Goal: Task Accomplishment & Management: Complete application form

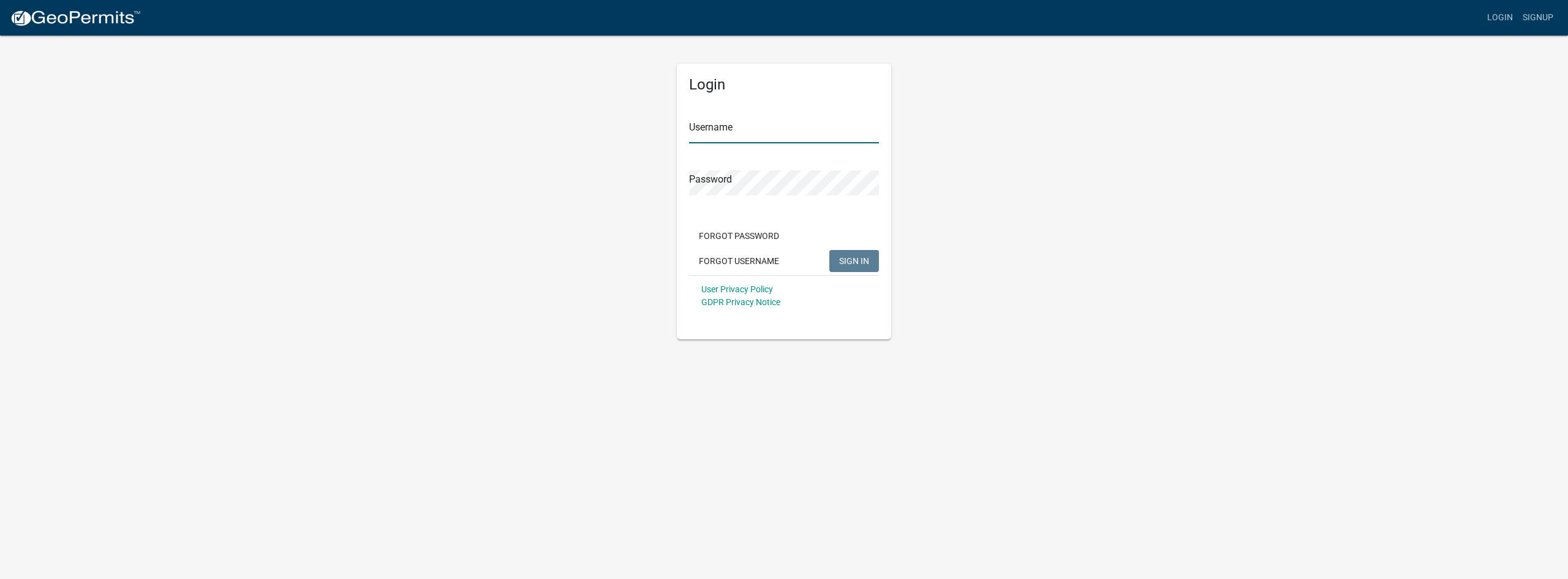
type input "PrimePoint Ventures"
drag, startPoint x: 858, startPoint y: 263, endPoint x: 934, endPoint y: 144, distance: 141.2
click at [858, 262] on span "SIGN IN" at bounding box center [854, 260] width 30 height 10
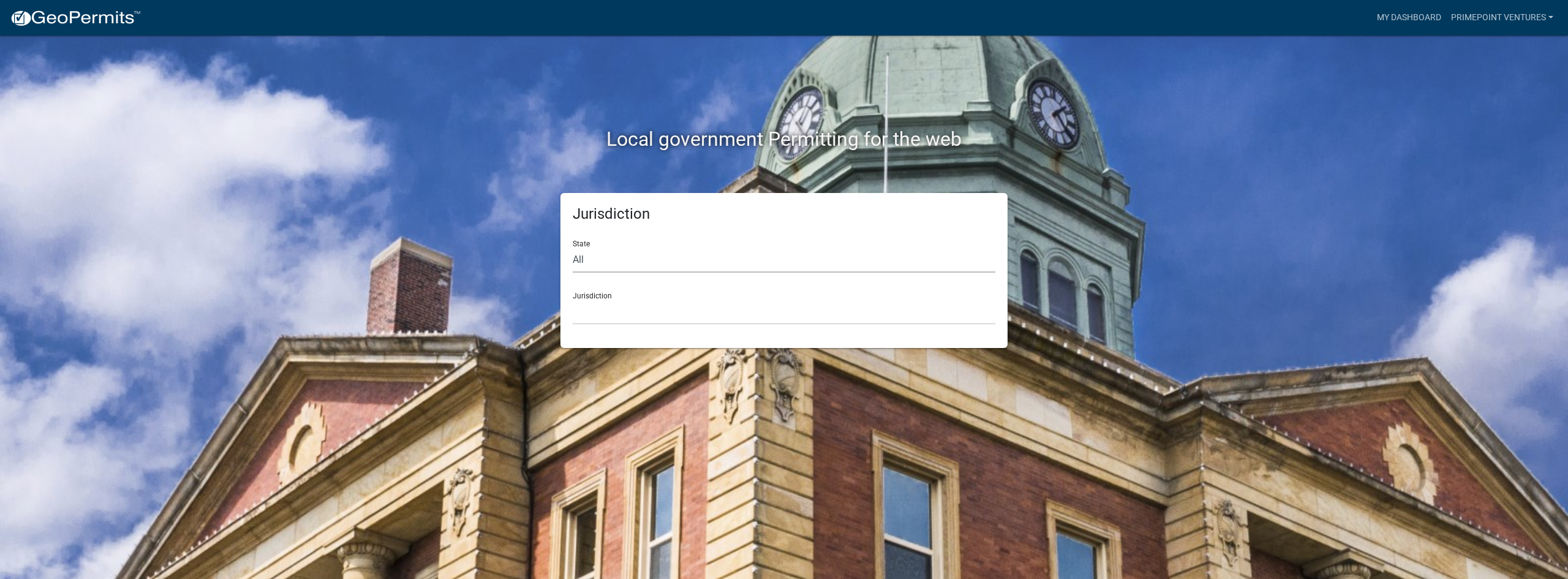
click at [611, 257] on select "All [US_STATE] [US_STATE] [US_STATE] [US_STATE] [US_STATE] [US_STATE] [US_STATE…" at bounding box center [784, 260] width 423 height 25
select select "[US_STATE]"
click at [573, 247] on select "All [US_STATE] [US_STATE] [US_STATE] [US_STATE] [US_STATE] [US_STATE] [US_STATE…" at bounding box center [784, 260] width 423 height 25
click at [732, 337] on div "Jurisdiction State All [US_STATE] [US_STATE] [US_STATE] [US_STATE] [US_STATE] […" at bounding box center [784, 270] width 447 height 155
click at [720, 308] on select "[GEOGRAPHIC_DATA], [US_STATE][PERSON_NAME][GEOGRAPHIC_DATA], [US_STATE][PERSON_…" at bounding box center [784, 312] width 423 height 25
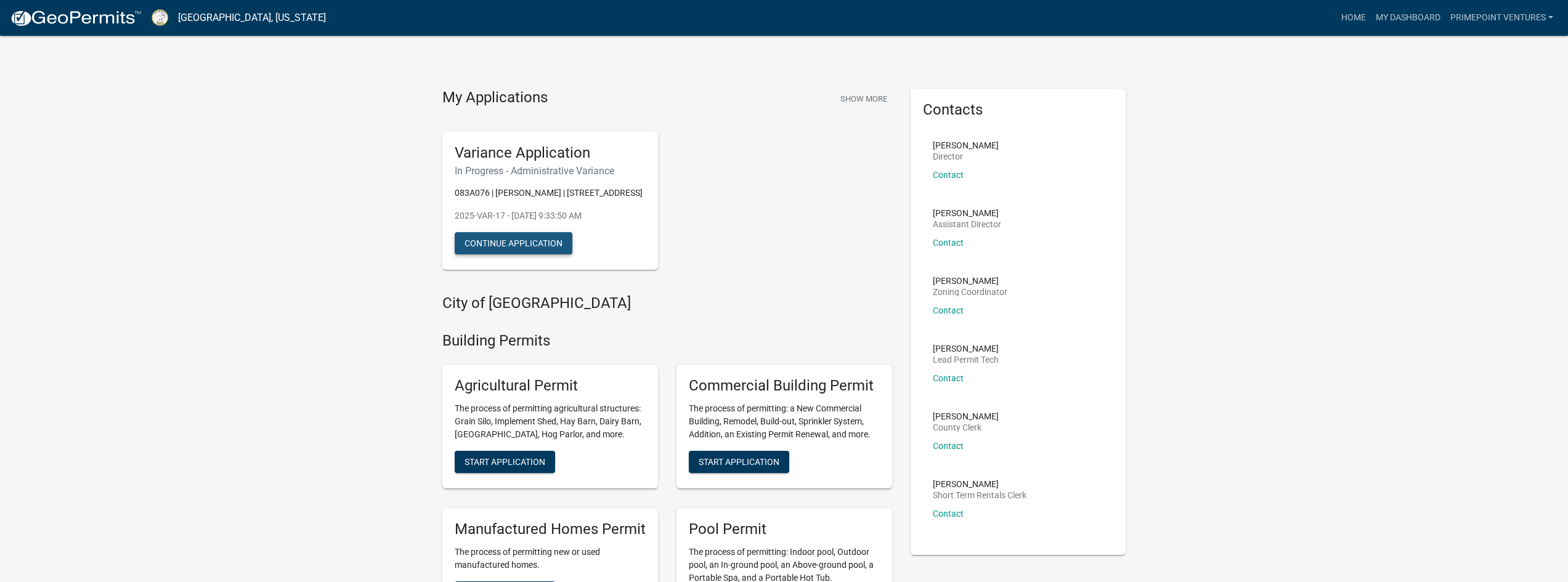
click at [480, 254] on button "Continue Application" at bounding box center [513, 244] width 118 height 22
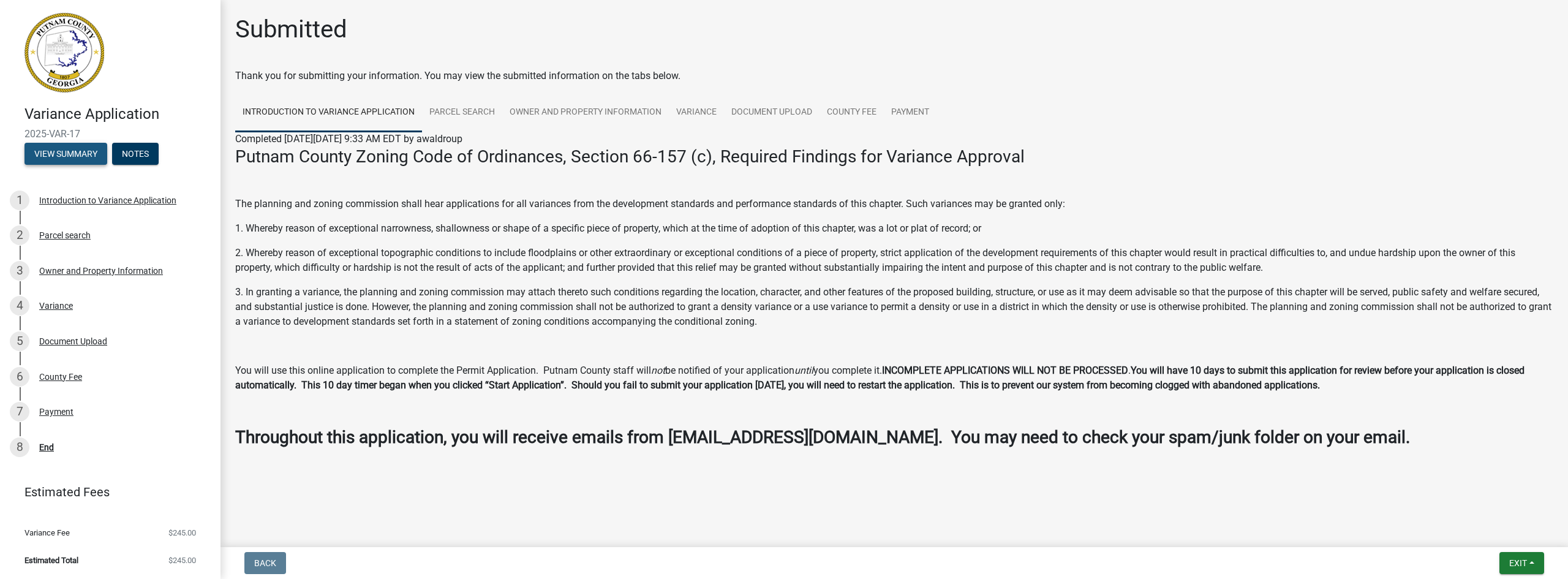
click at [92, 152] on button "View Summary" at bounding box center [66, 154] width 82 height 22
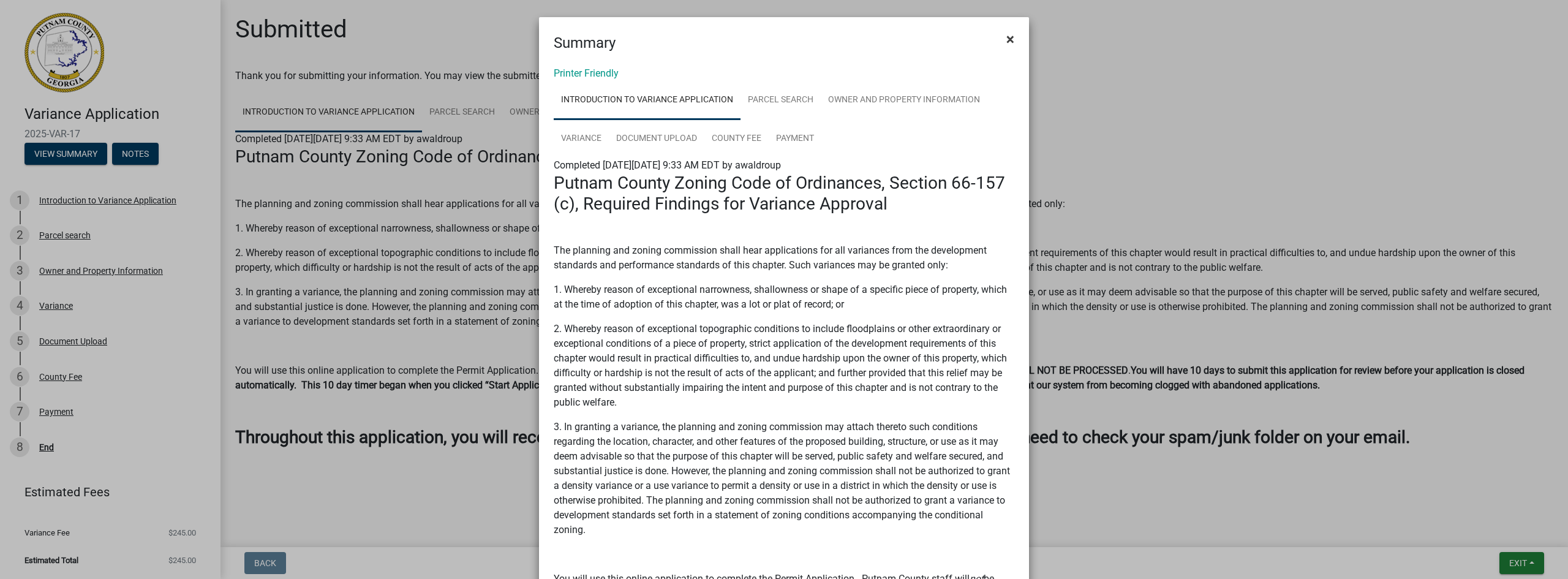
click at [1008, 35] on span "×" at bounding box center [1010, 39] width 8 height 17
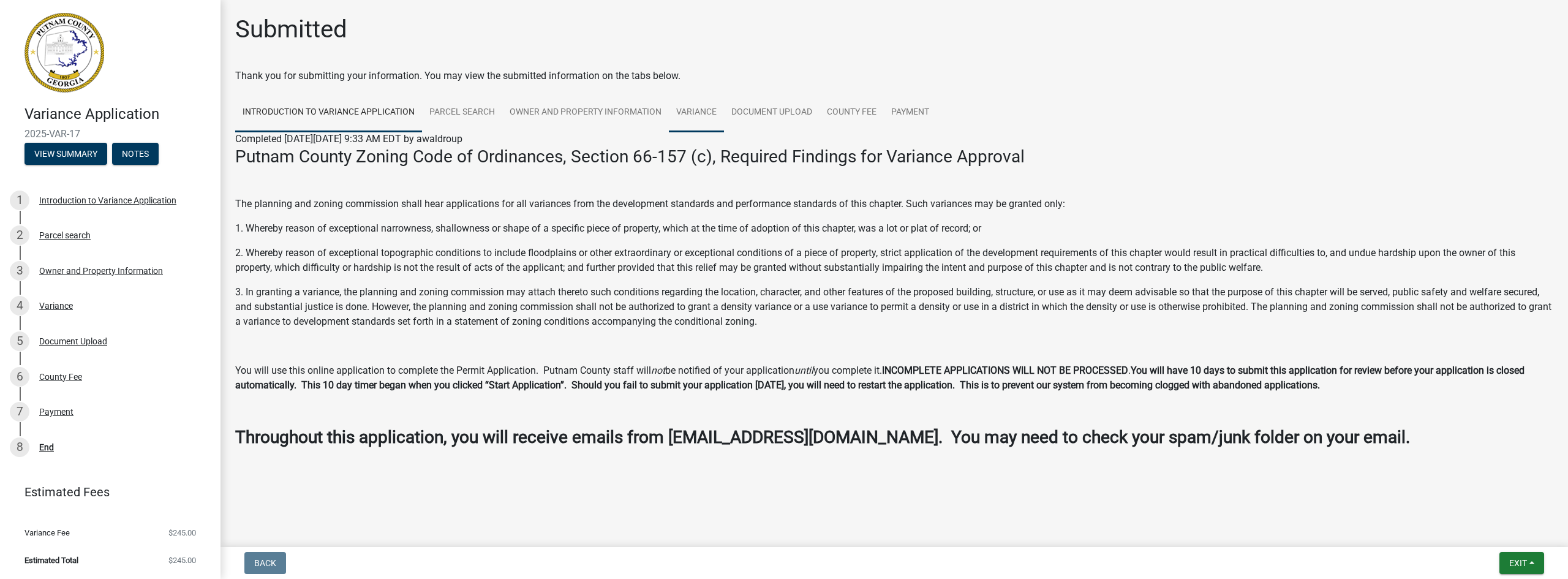
click at [697, 105] on link "Variance" at bounding box center [696, 112] width 55 height 39
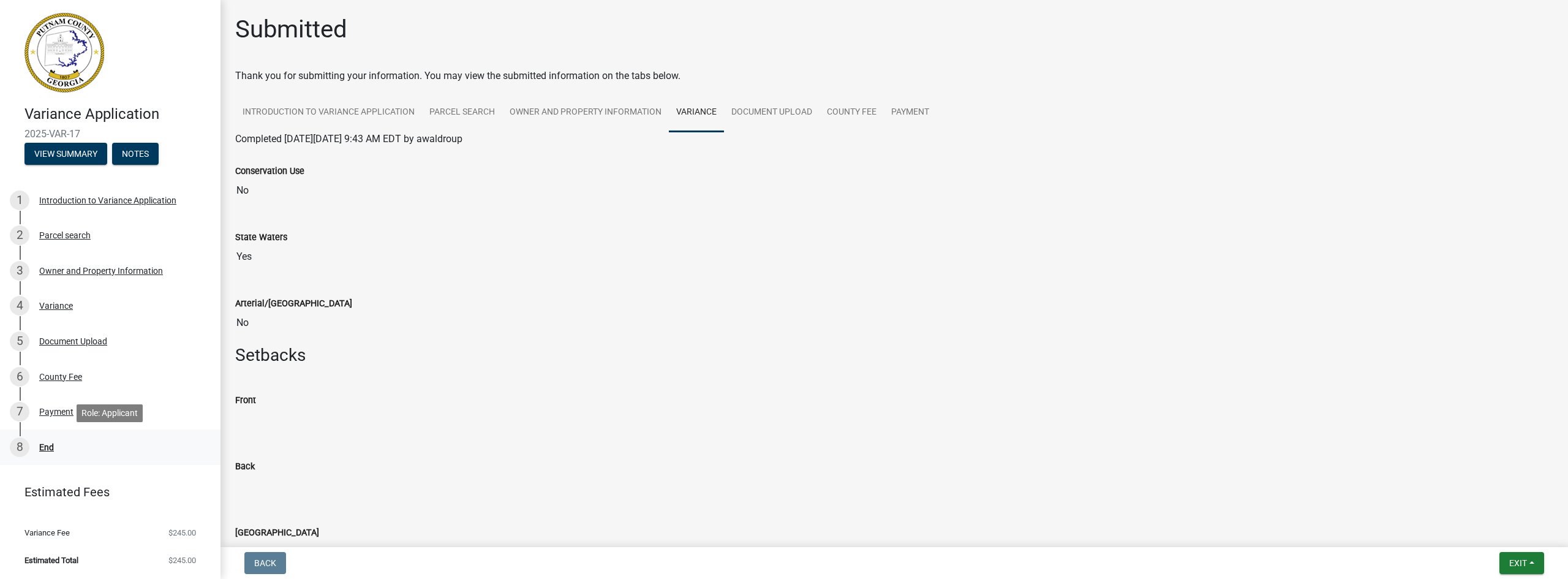
click at [87, 443] on div "8 End" at bounding box center [105, 448] width 191 height 20
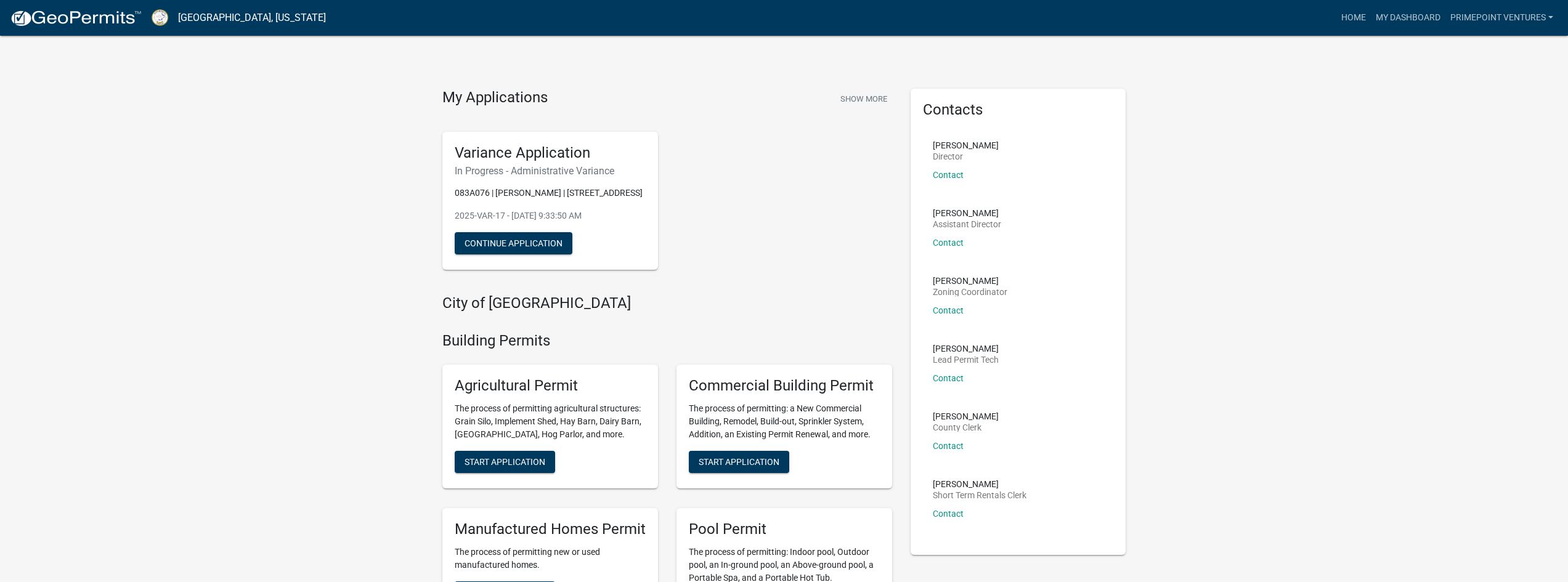
drag, startPoint x: 824, startPoint y: 181, endPoint x: 785, endPoint y: 151, distance: 49.2
click at [785, 151] on div "Variance Application In Progress - Administrative Variance 083A076 | [PERSON_NA…" at bounding box center [667, 201] width 468 height 158
click at [864, 95] on button "Show More" at bounding box center [863, 98] width 57 height 21
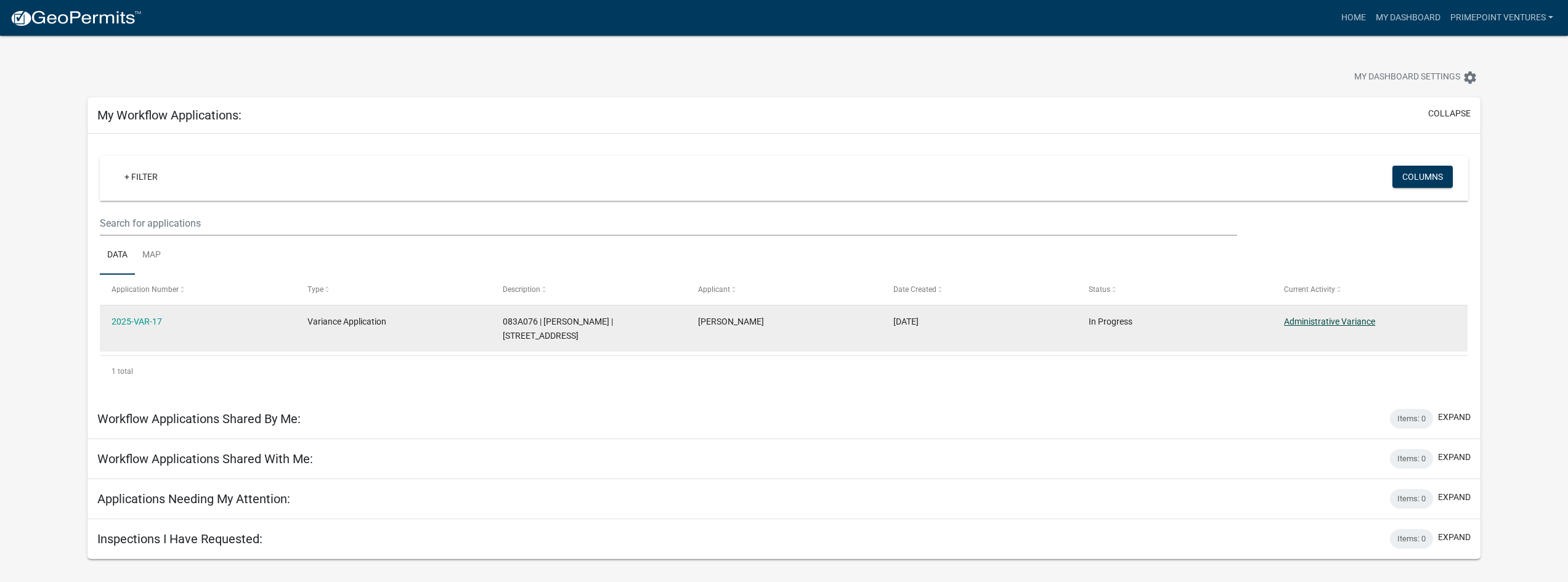
click at [1312, 323] on link "Administrative Variance" at bounding box center [1329, 322] width 91 height 10
